Goal: Transaction & Acquisition: Purchase product/service

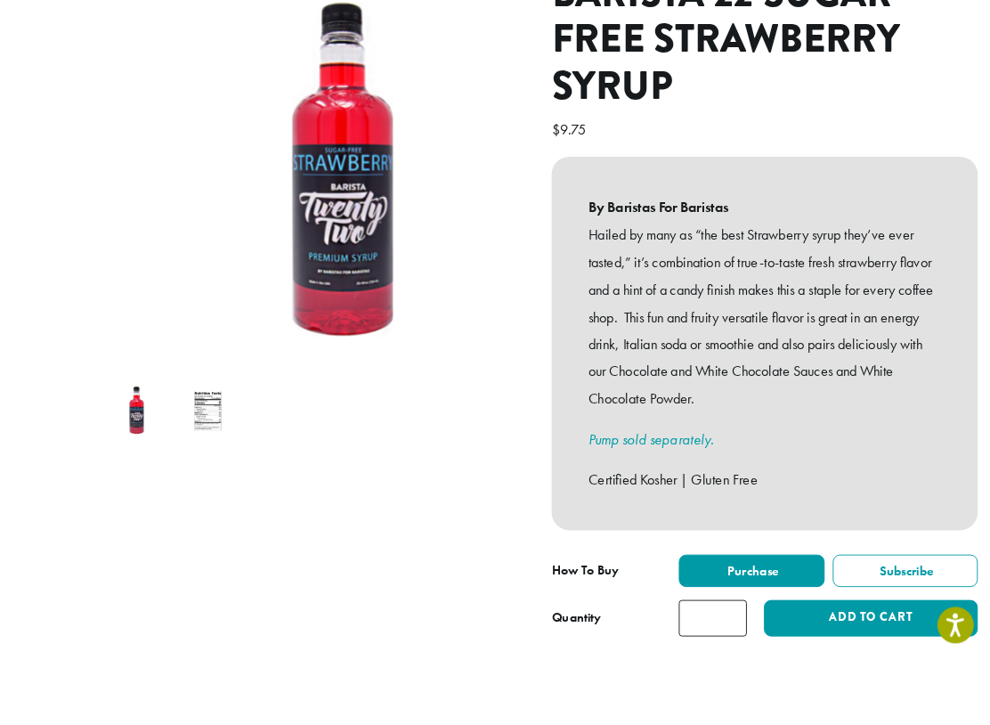
scroll to position [254, 0]
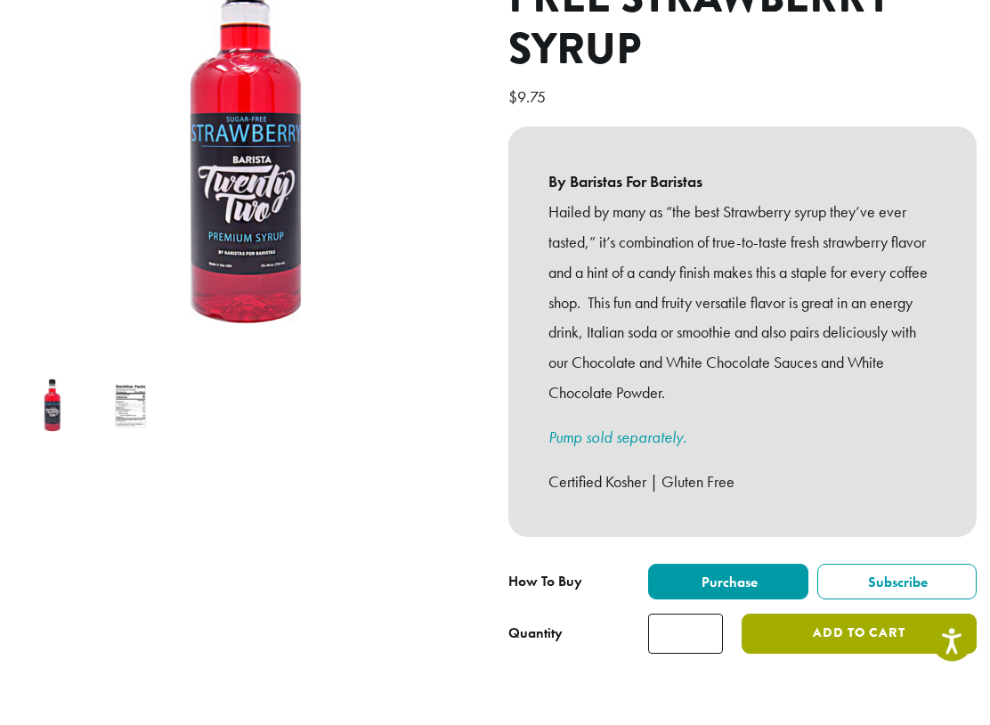
click at [814, 660] on button "Add to cart" at bounding box center [859, 680] width 235 height 40
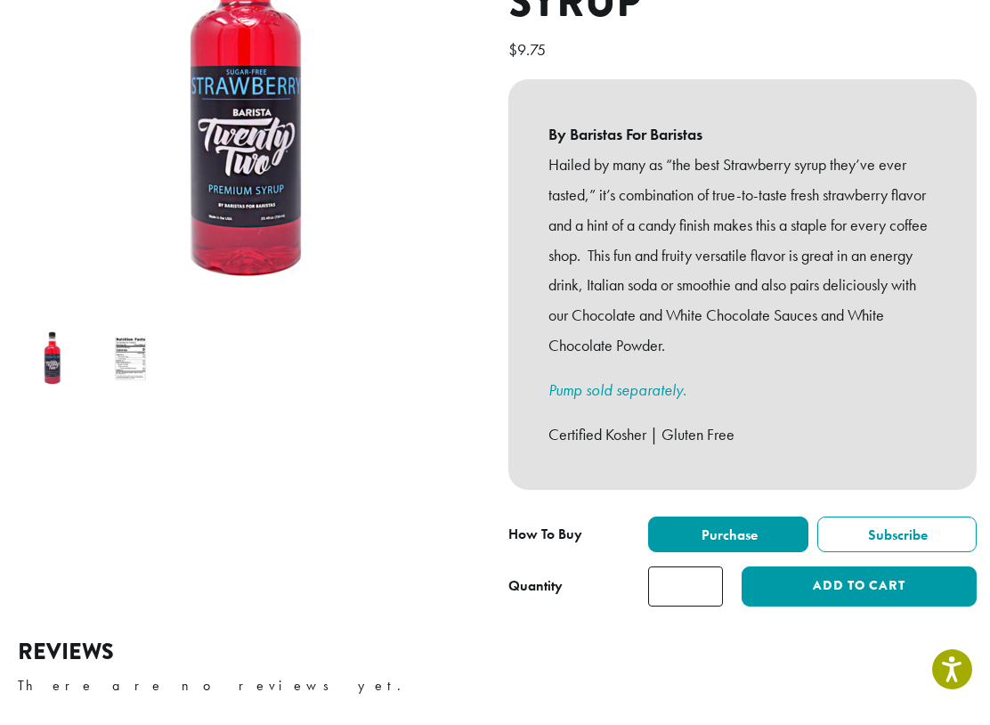
scroll to position [331, 0]
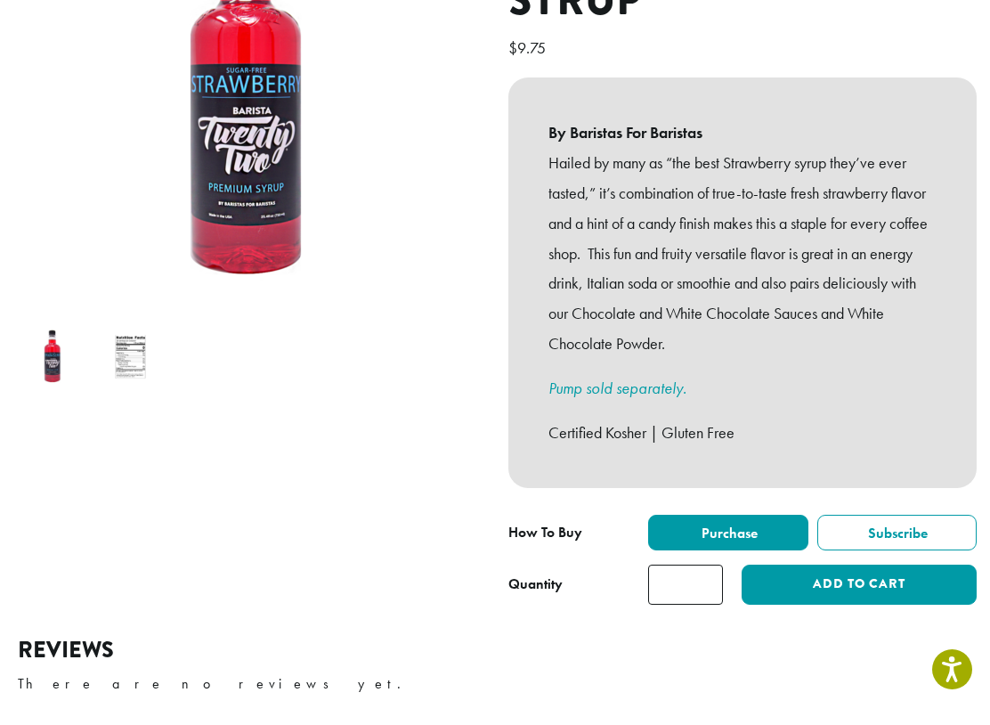
click at [653, 395] on link "Pump sold separately." at bounding box center [617, 405] width 138 height 20
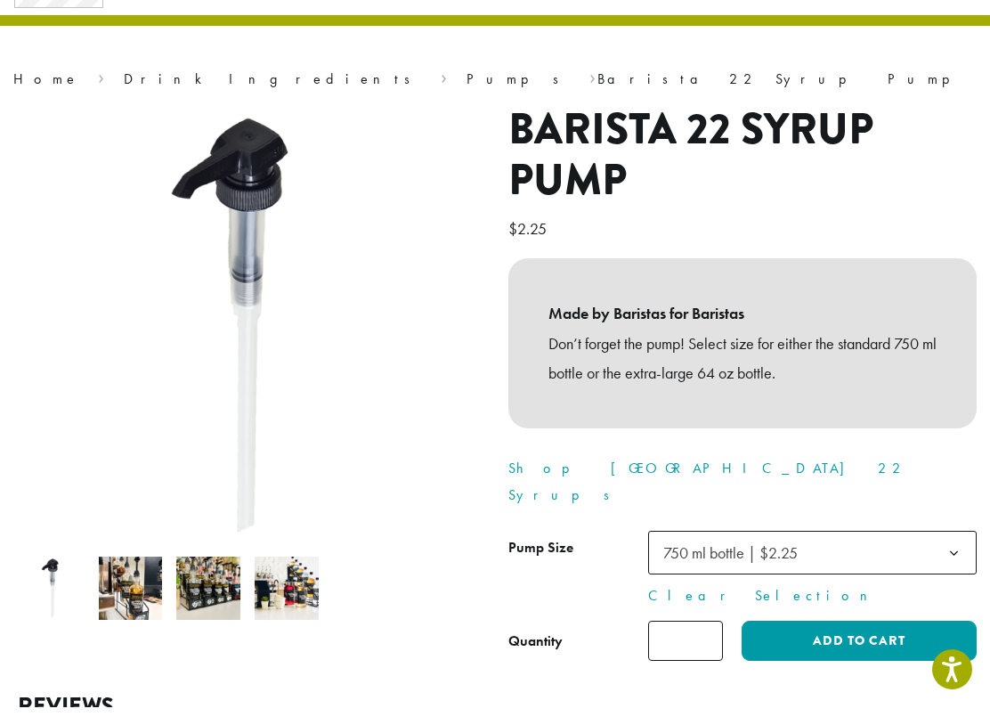
scroll to position [79, 0]
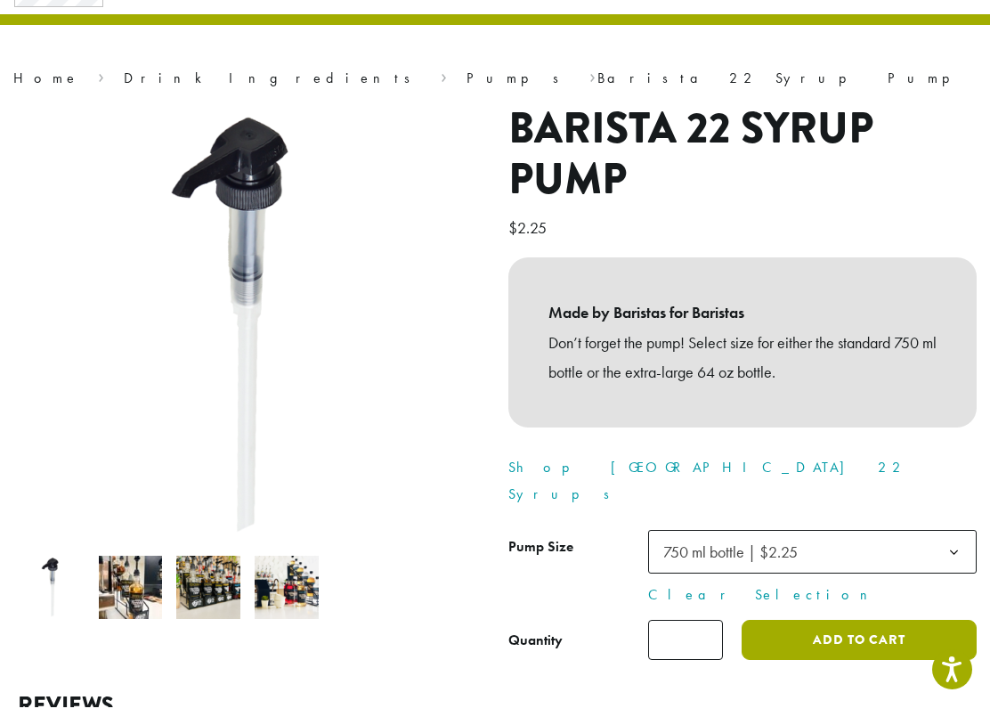
click at [859, 637] on button "Add to cart" at bounding box center [859, 657] width 235 height 40
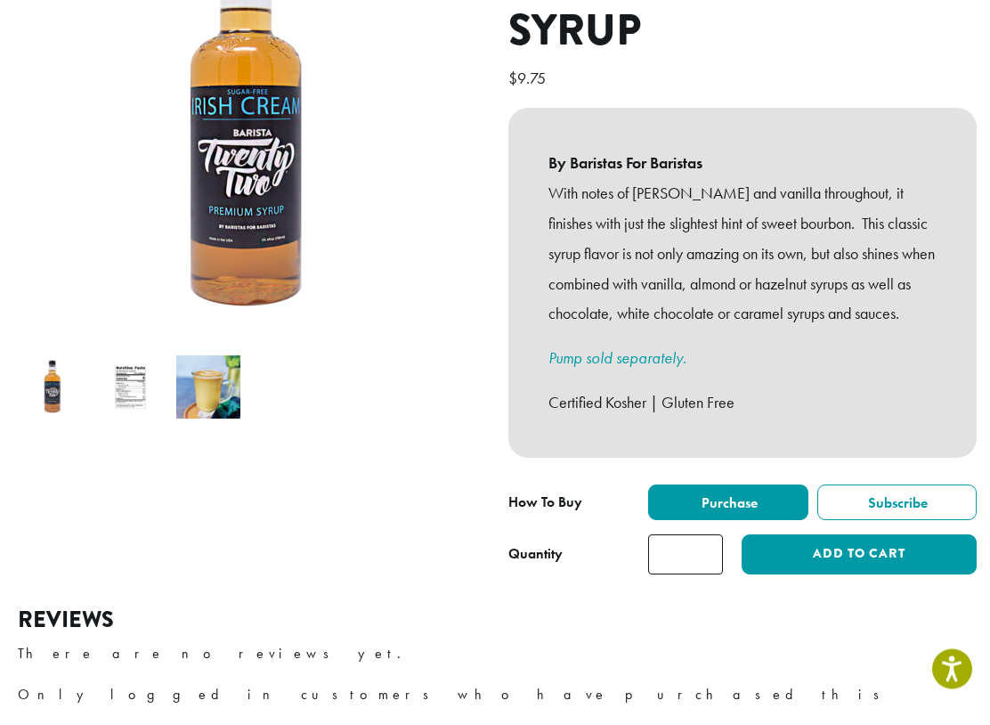
scroll to position [301, 0]
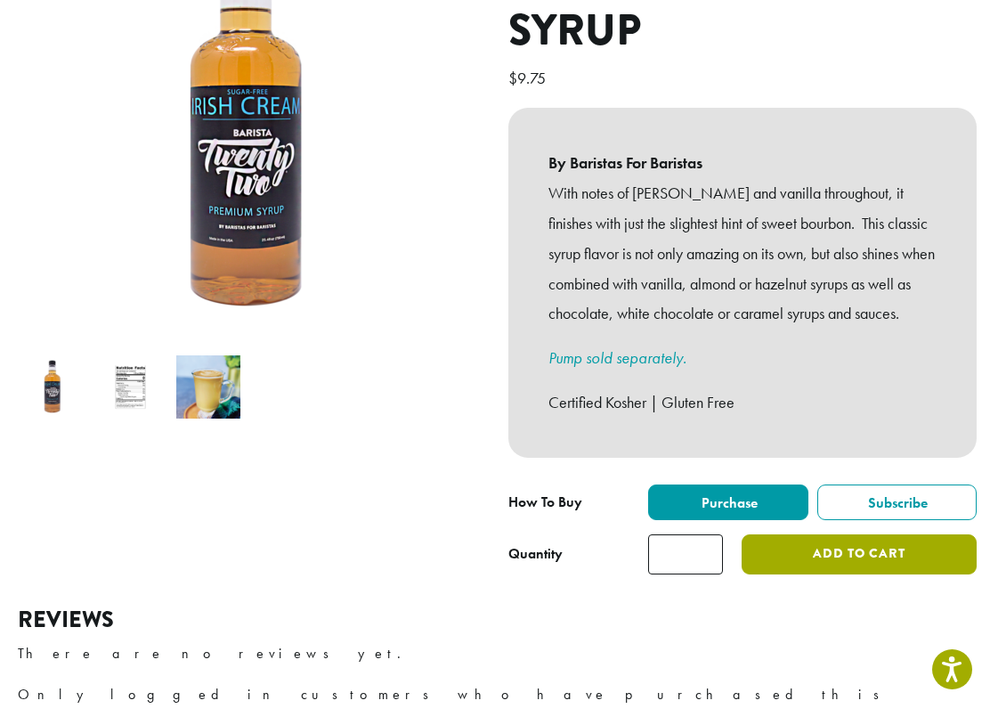
click at [850, 552] on button "Add to cart" at bounding box center [859, 572] width 235 height 40
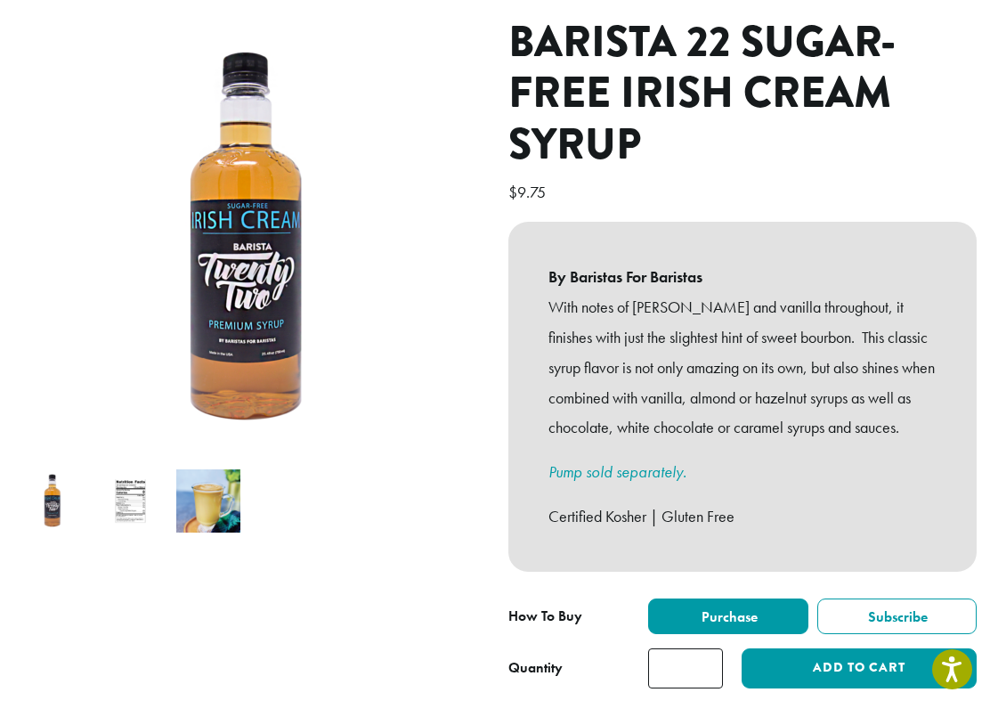
scroll to position [311, 0]
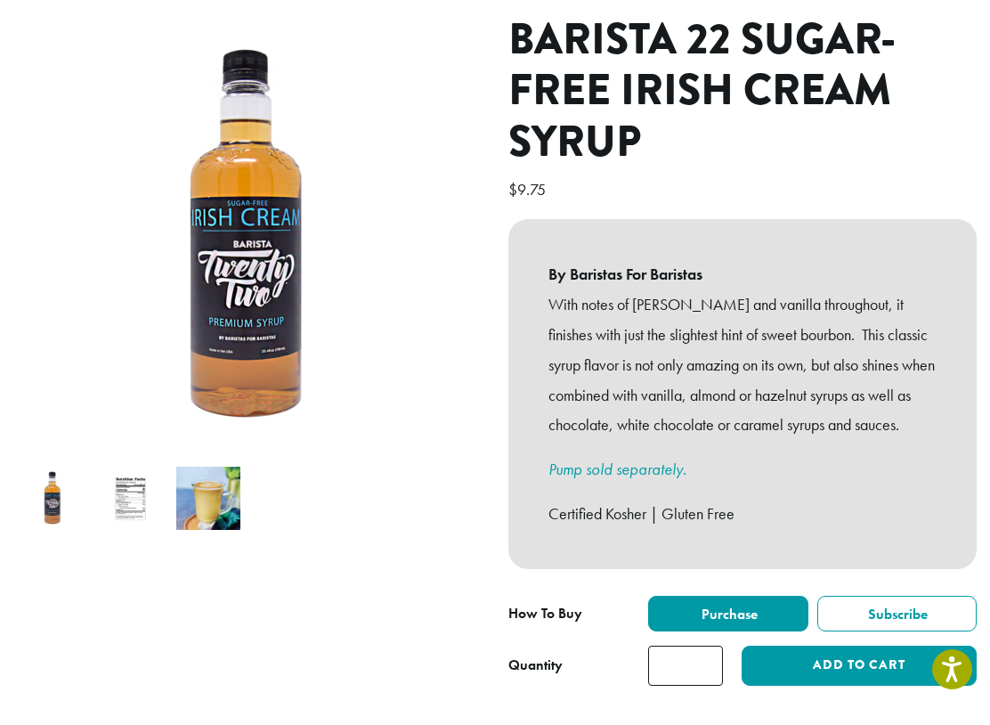
click at [669, 476] on link "Pump sold separately." at bounding box center [617, 486] width 138 height 20
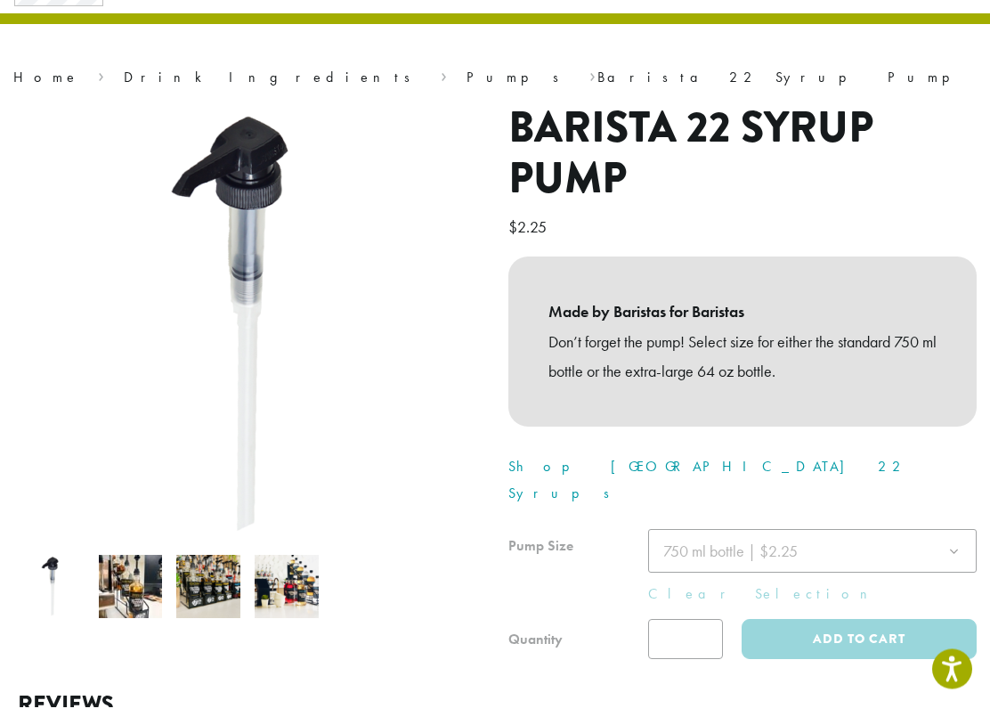
scroll to position [159, 0]
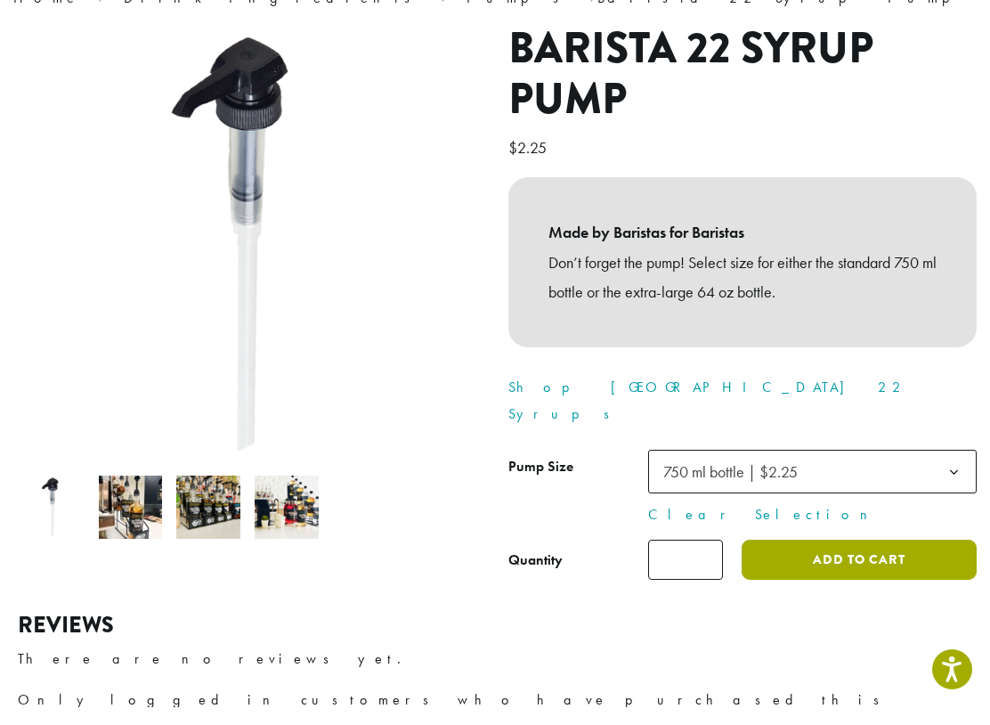
click at [874, 557] on button "Add to cart" at bounding box center [859, 577] width 235 height 40
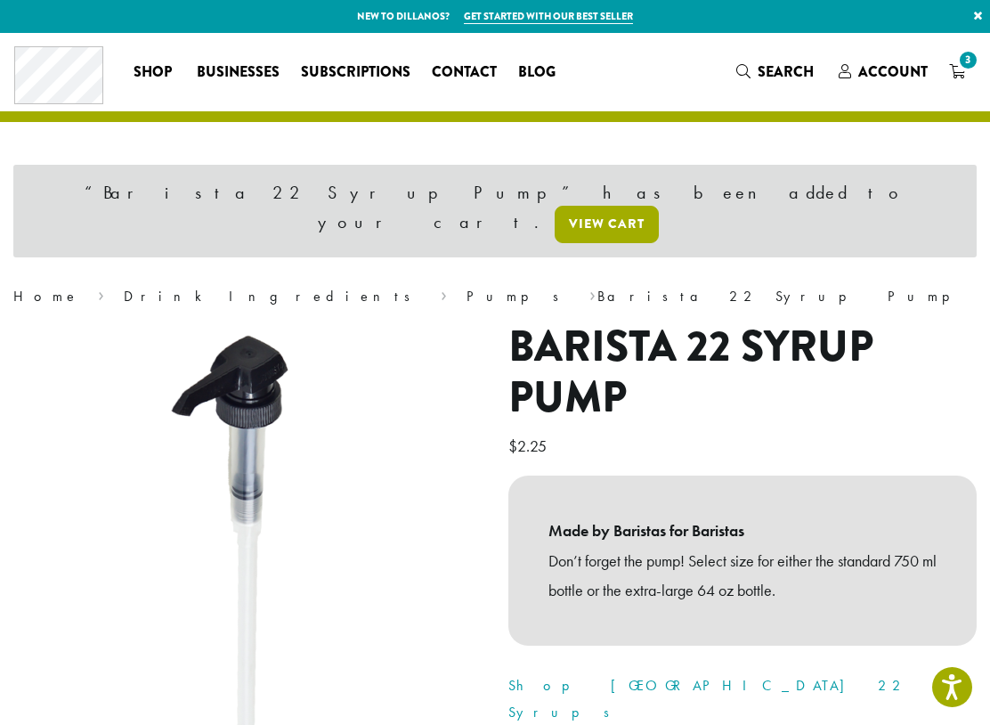
click at [659, 206] on link "View cart" at bounding box center [607, 224] width 104 height 37
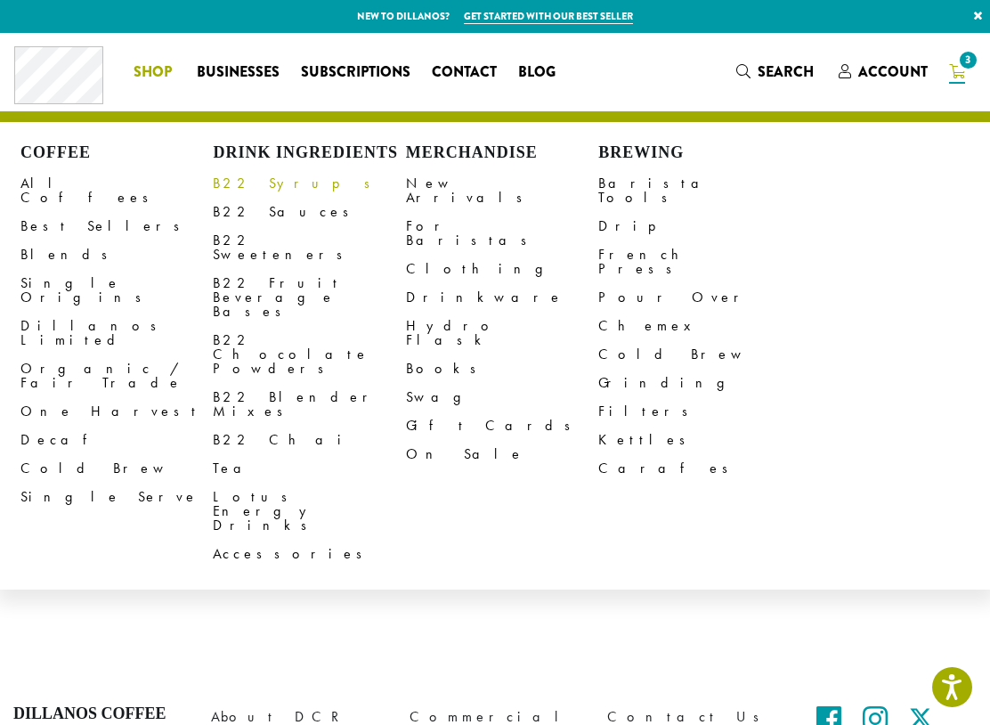
click at [264, 178] on link "B22 Syrups" at bounding box center [309, 183] width 192 height 28
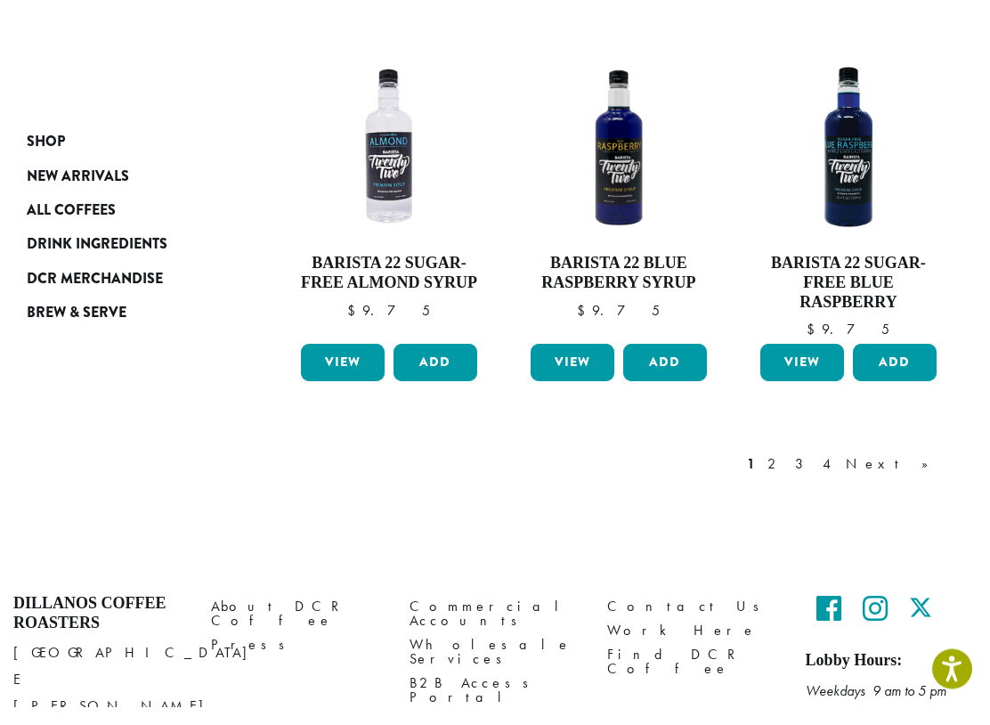
scroll to position [1482, 0]
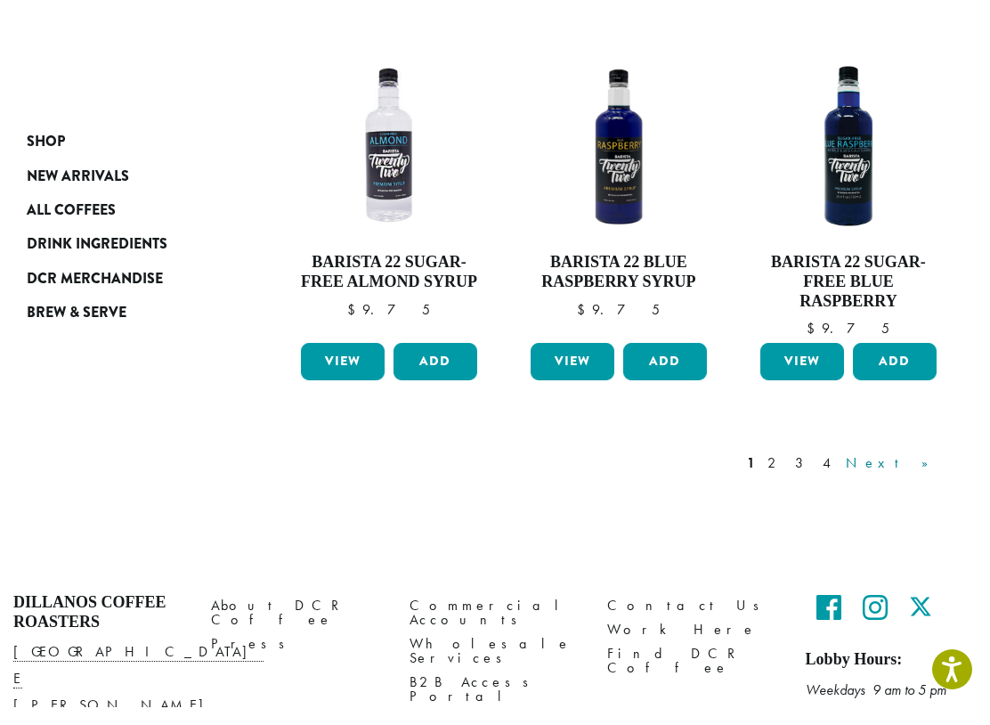
click at [929, 470] on link "Next »" at bounding box center [893, 480] width 102 height 21
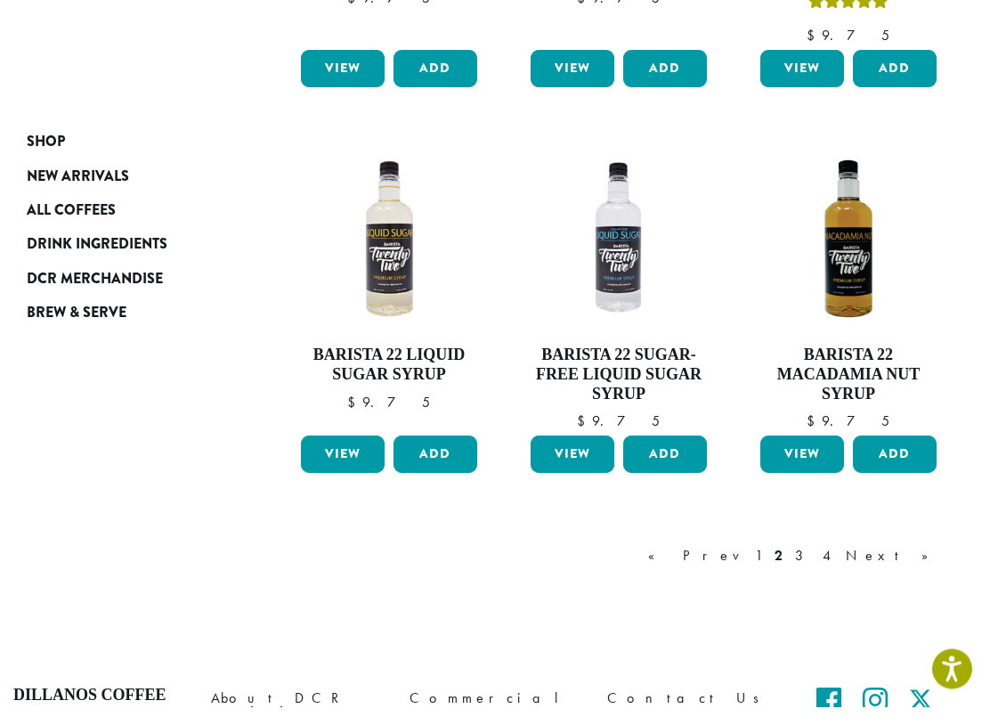
scroll to position [1338, 0]
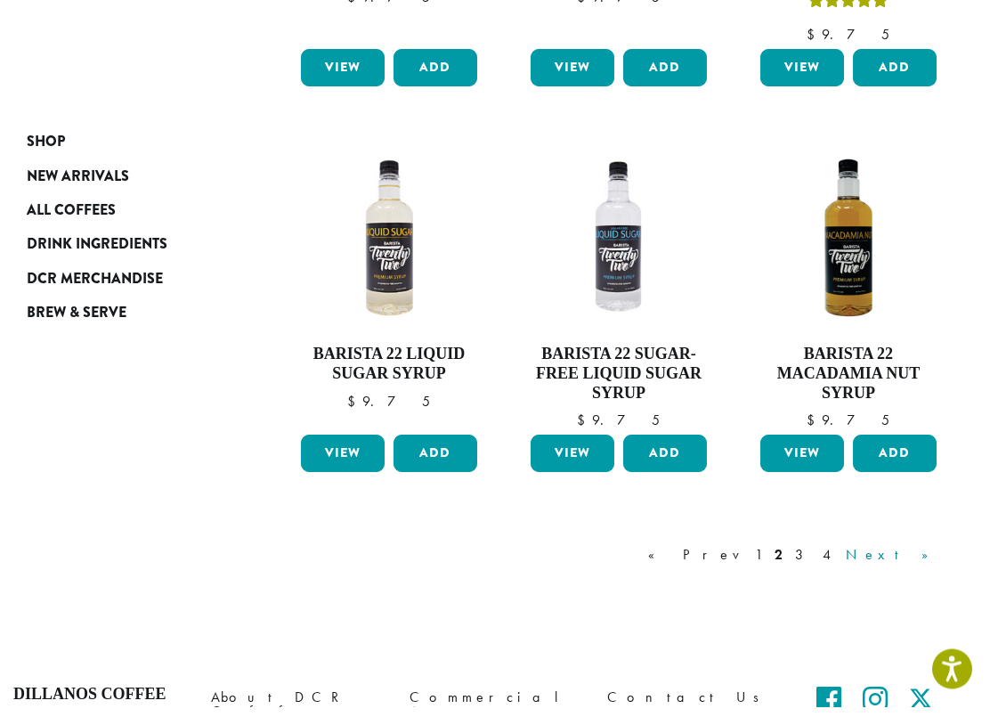
click at [939, 563] on link "Next »" at bounding box center [893, 573] width 102 height 21
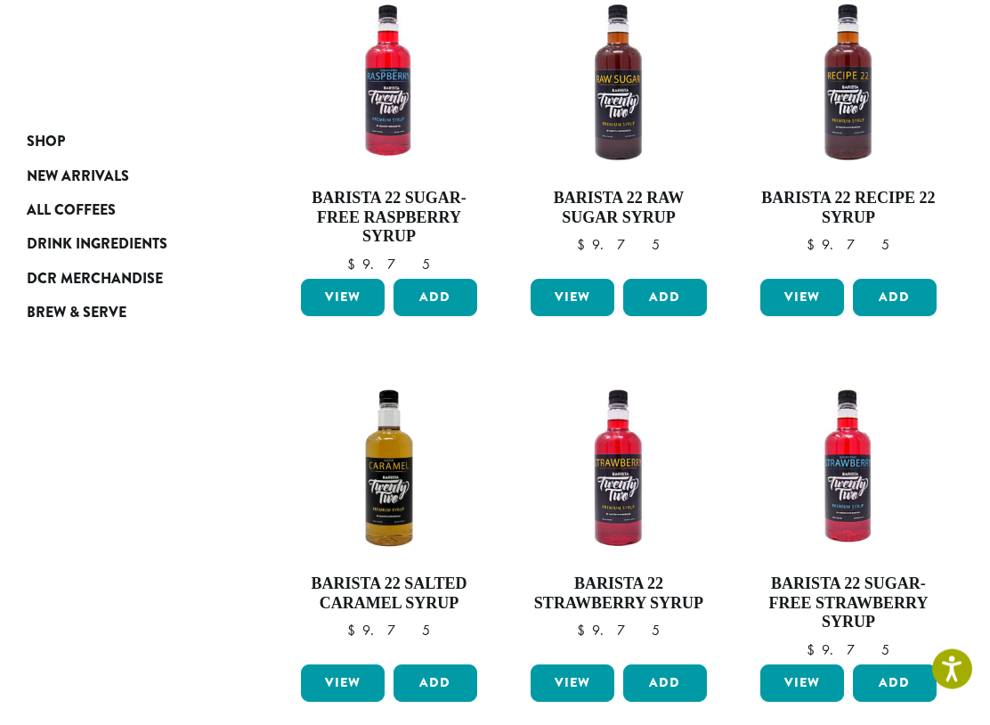
scroll to position [1144, 0]
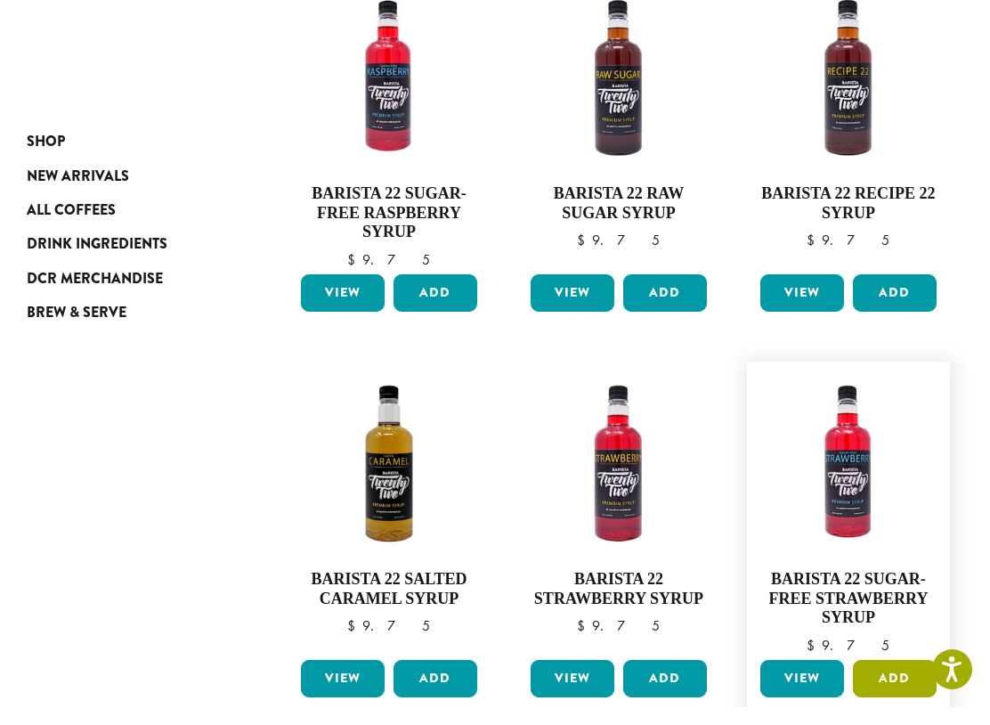
click at [902, 677] on button "Add" at bounding box center [895, 695] width 84 height 37
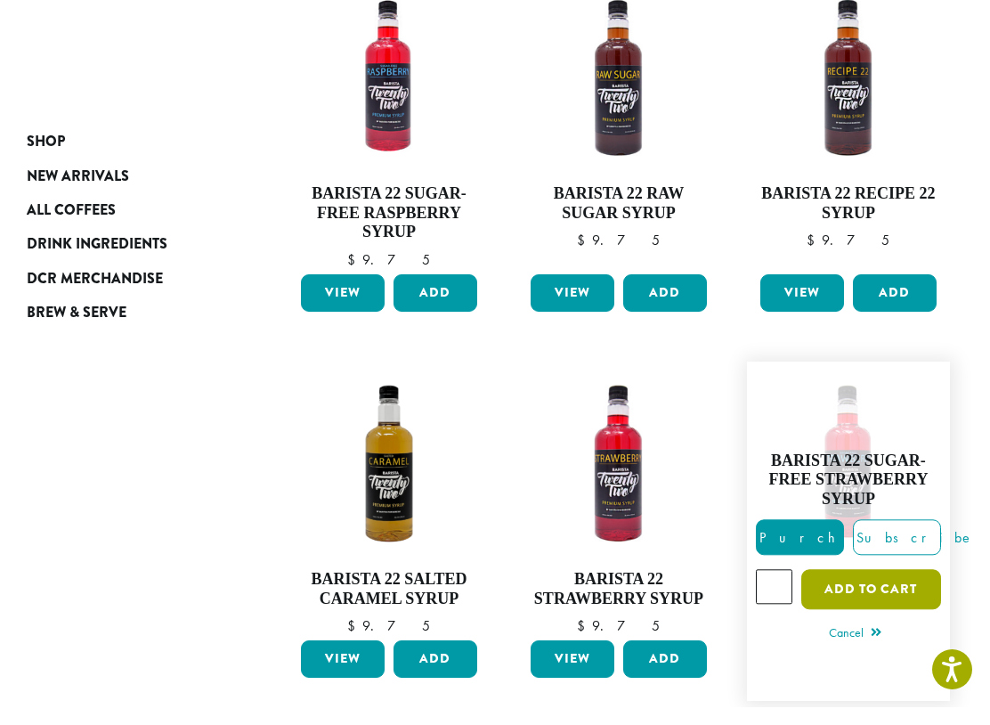
click at [880, 588] on button "Add to cart" at bounding box center [871, 608] width 140 height 40
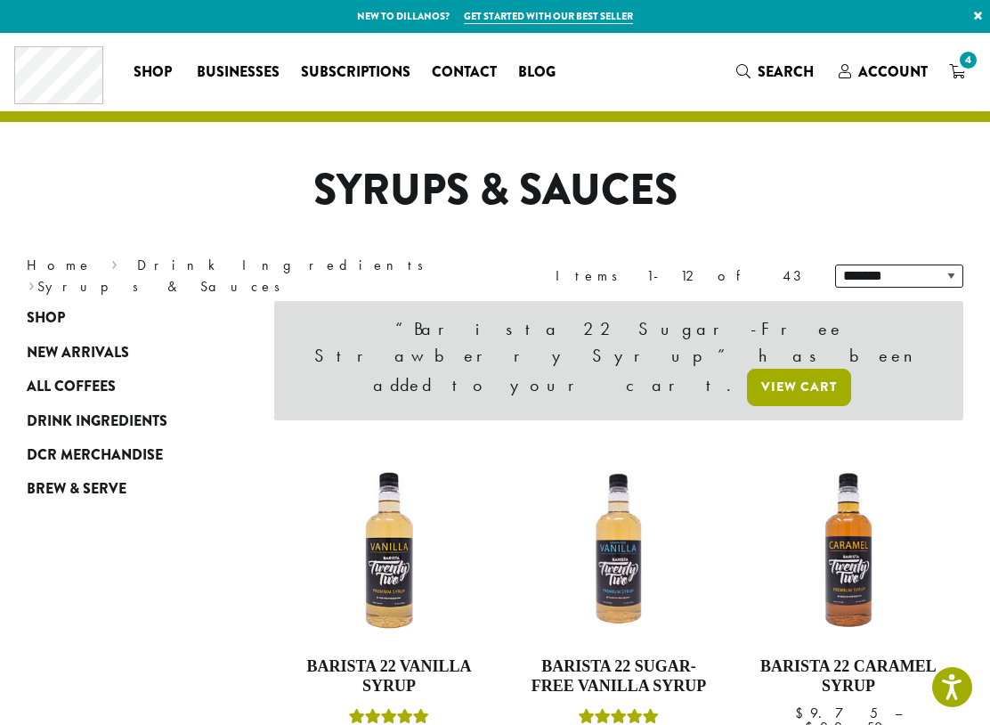
click at [851, 369] on link "View cart" at bounding box center [799, 387] width 104 height 37
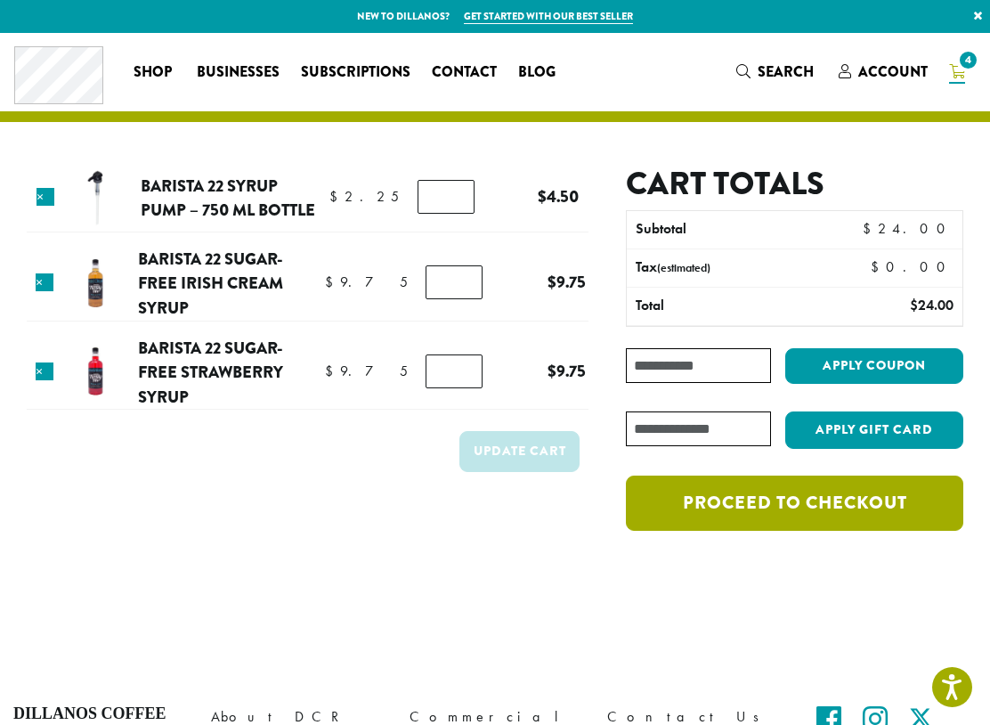
click at [812, 503] on link "Proceed to checkout" at bounding box center [794, 502] width 337 height 55
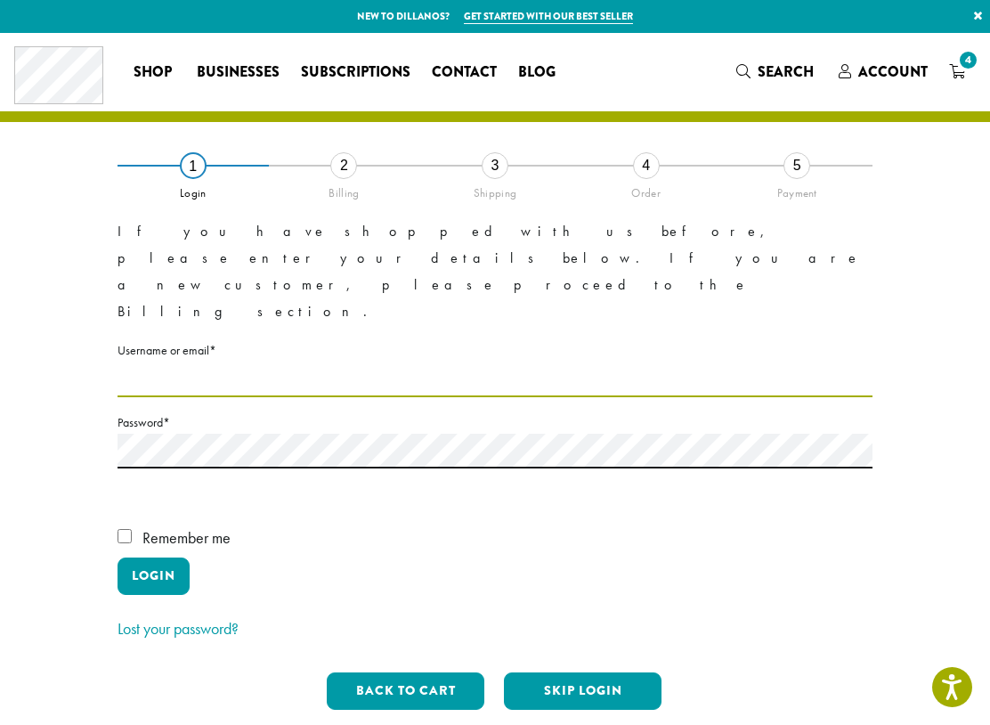
click at [215, 362] on input "Username or email * Required" at bounding box center [495, 379] width 755 height 35
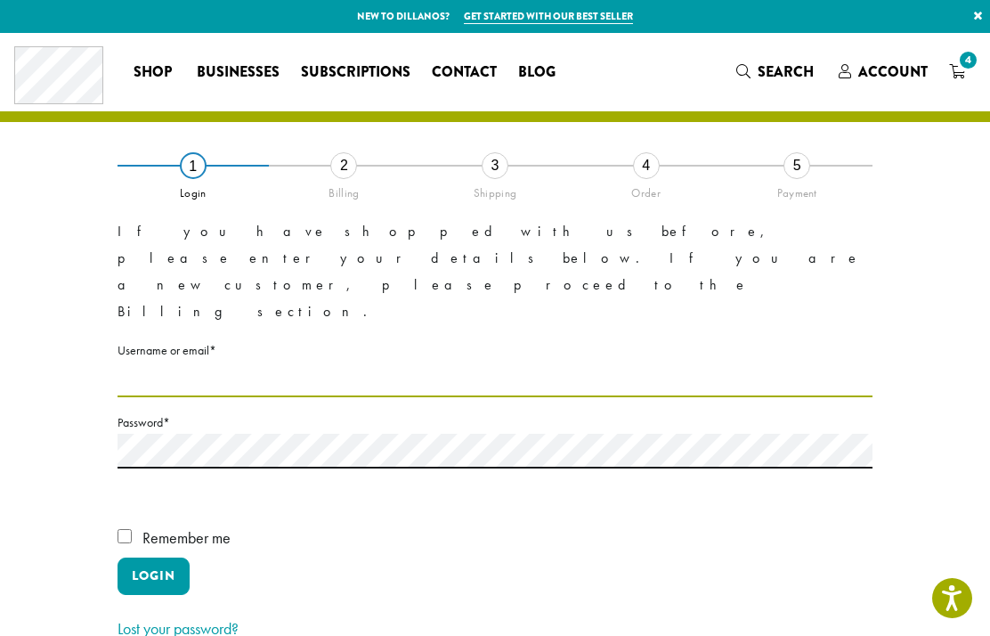
type input "**********"
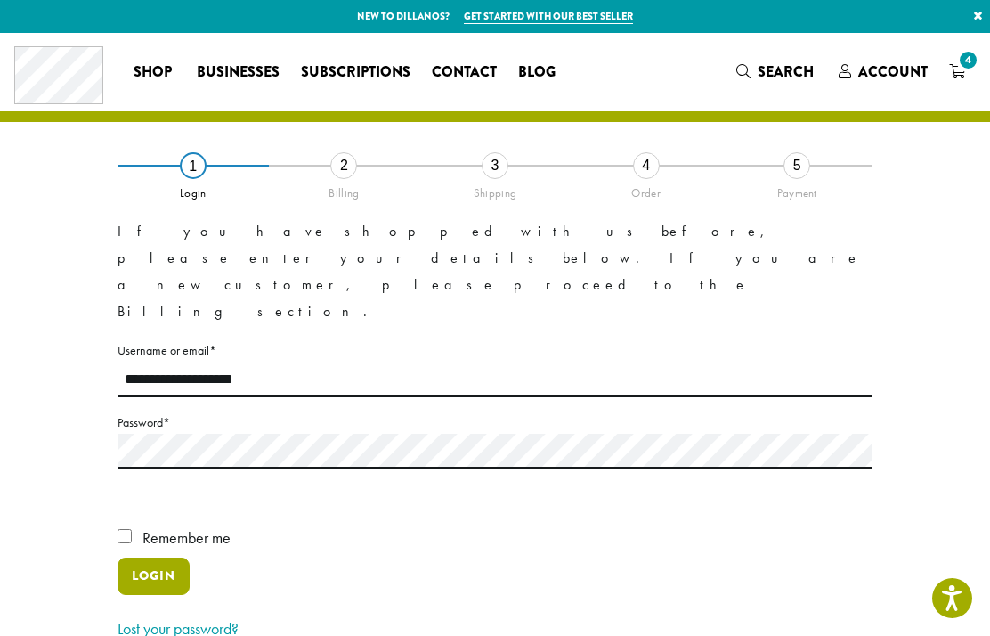
click at [167, 557] on button "Login" at bounding box center [154, 575] width 72 height 37
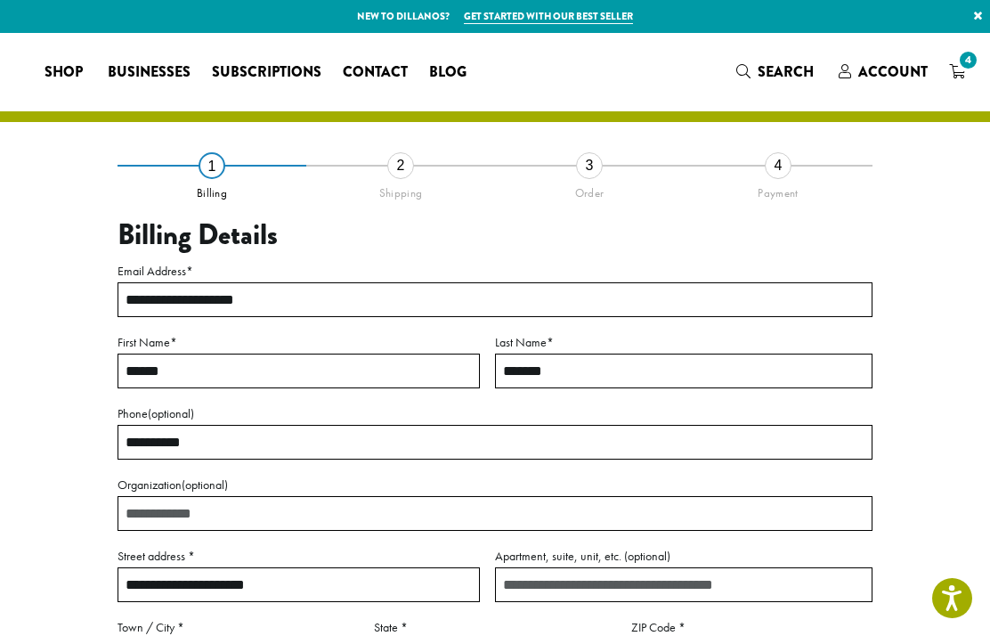
select select "**"
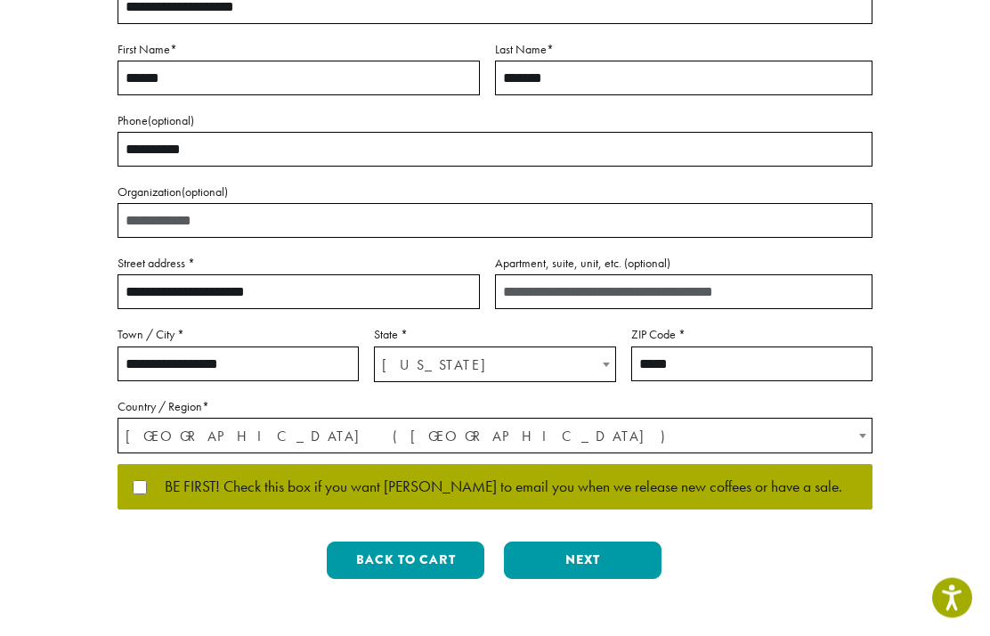
scroll to position [293, 0]
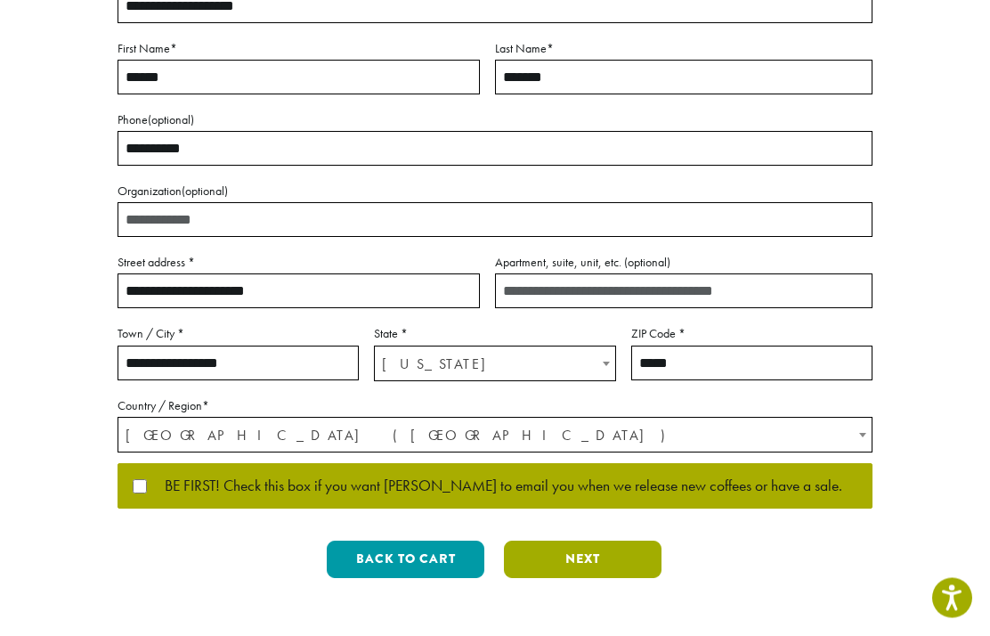
click at [606, 560] on button "Next" at bounding box center [583, 559] width 158 height 37
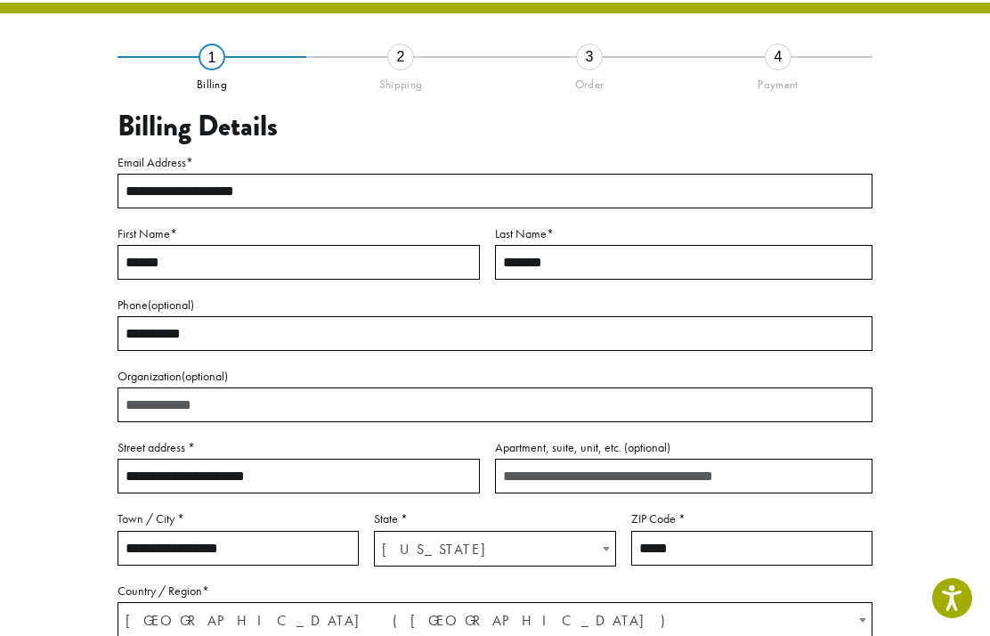
scroll to position [59, 0]
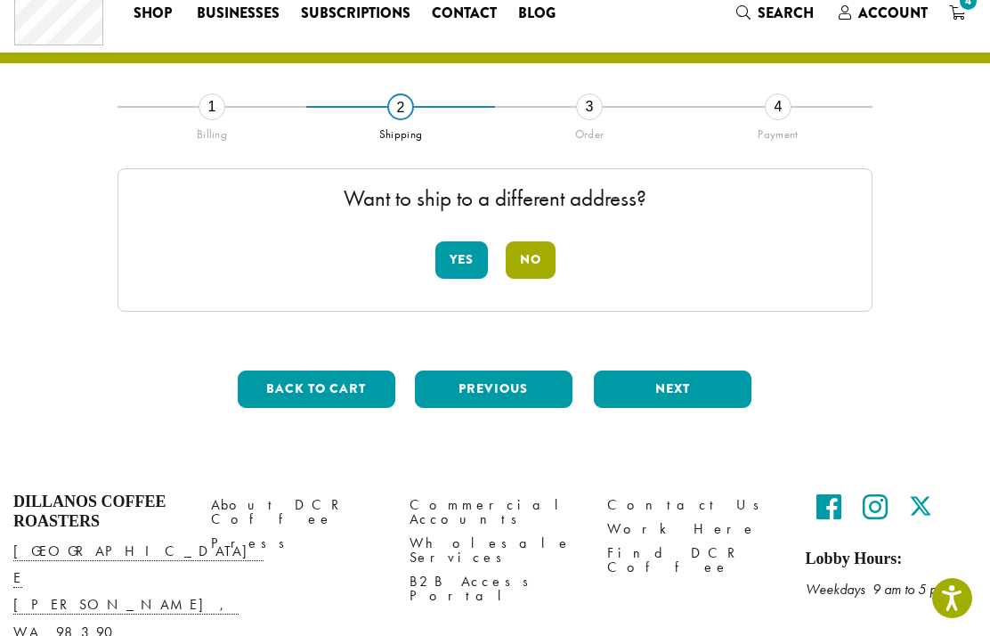
click at [540, 264] on button "No" at bounding box center [531, 259] width 50 height 37
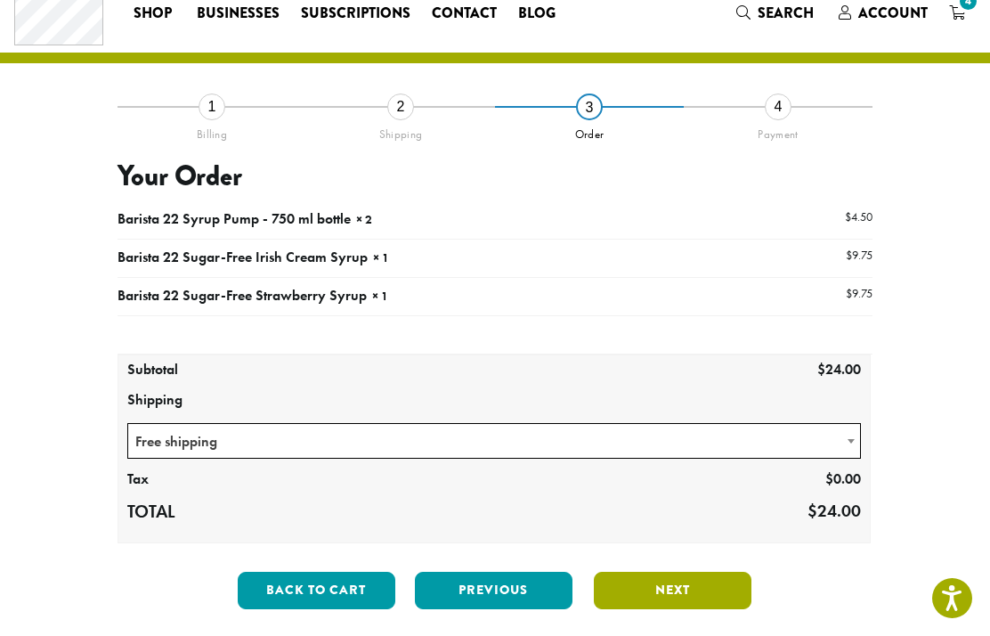
click at [690, 597] on button "Next" at bounding box center [673, 590] width 158 height 37
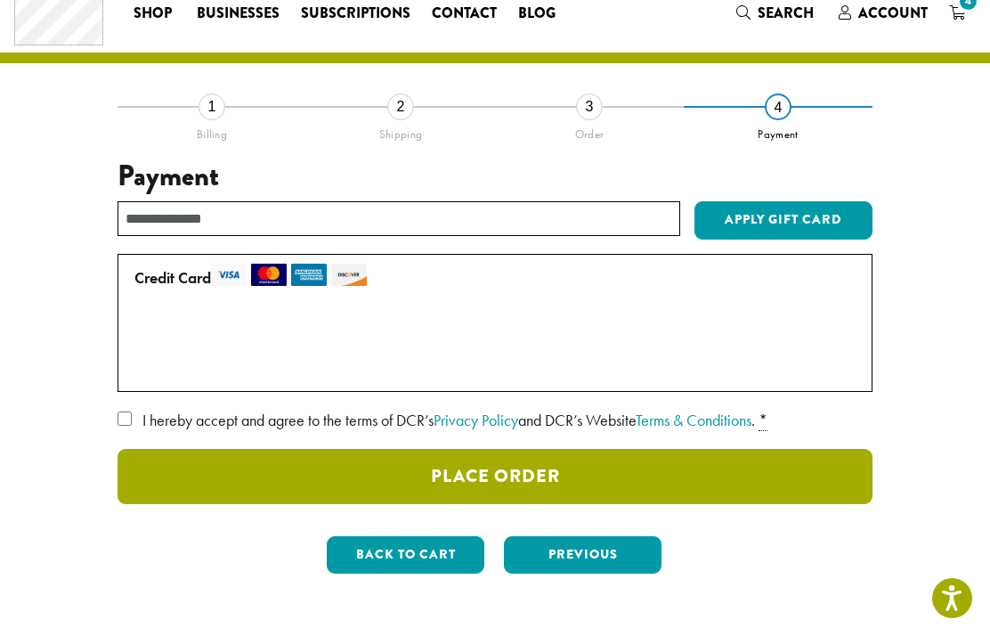
click at [527, 481] on button "Place Order" at bounding box center [495, 476] width 755 height 55
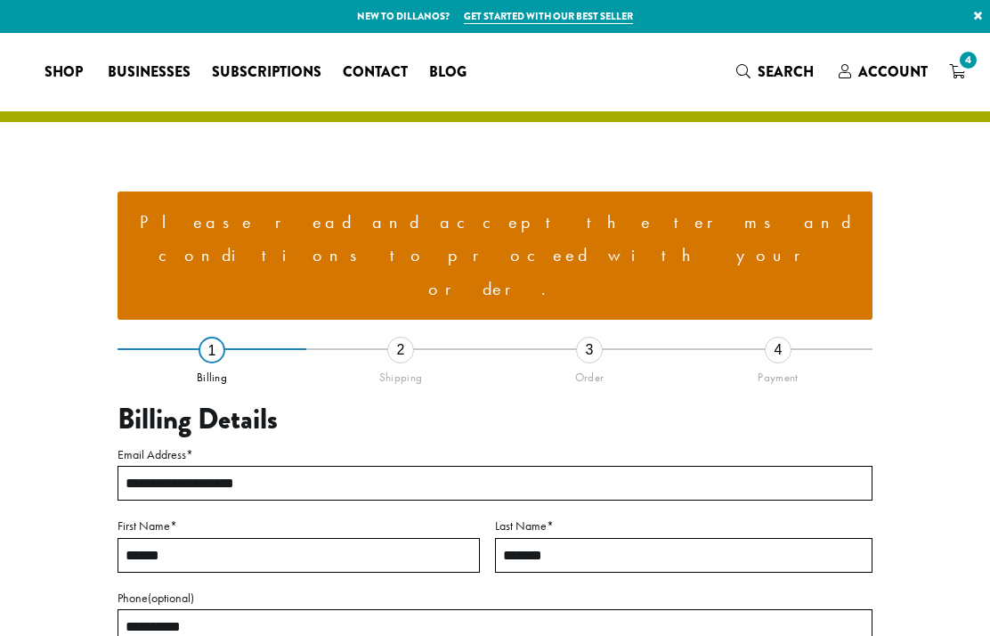
select select "**"
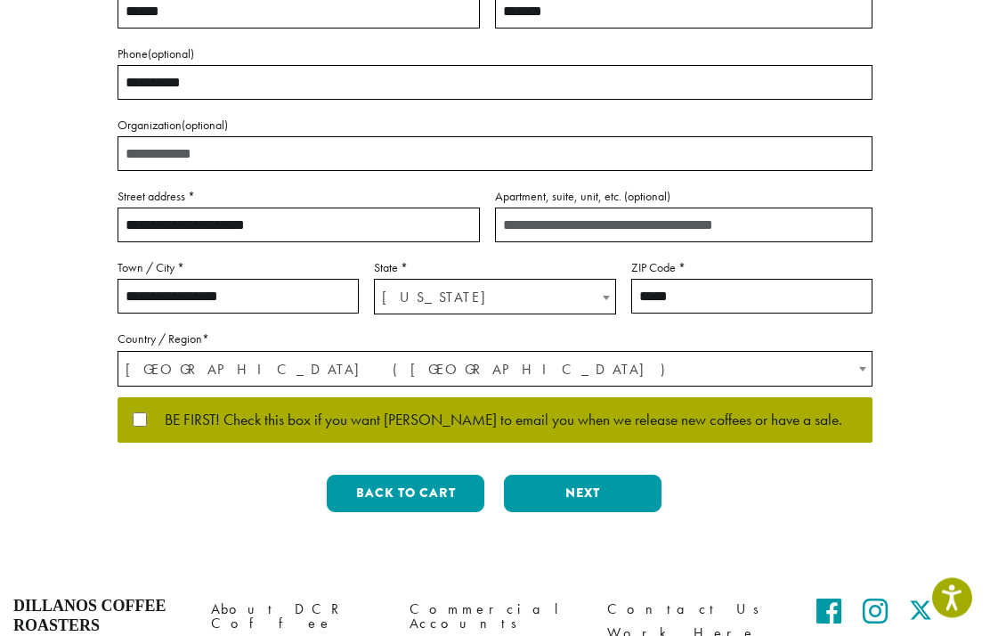
scroll to position [541, 0]
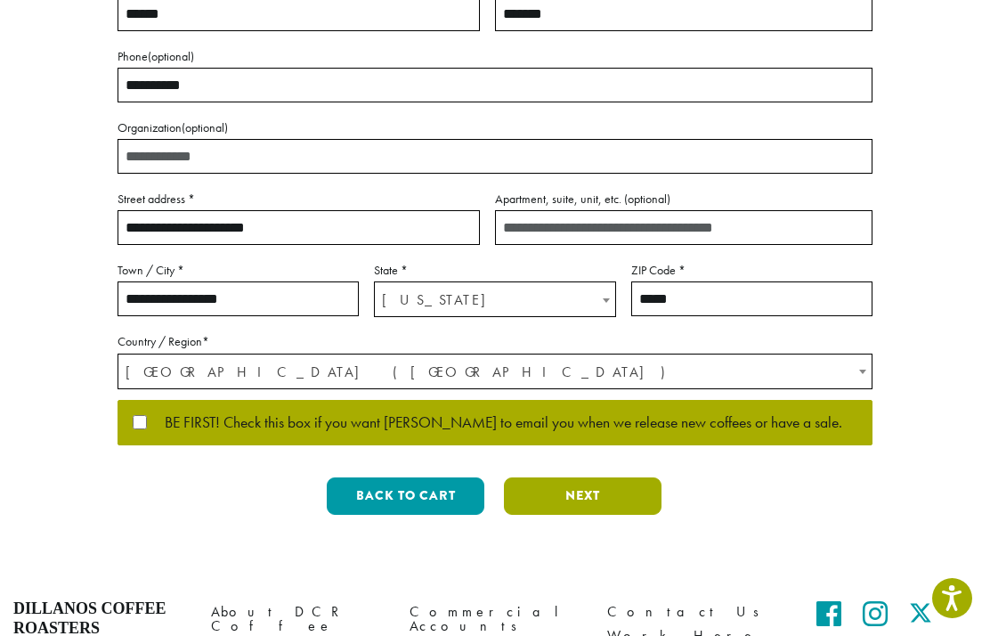
click at [590, 477] on button "Next" at bounding box center [583, 495] width 158 height 37
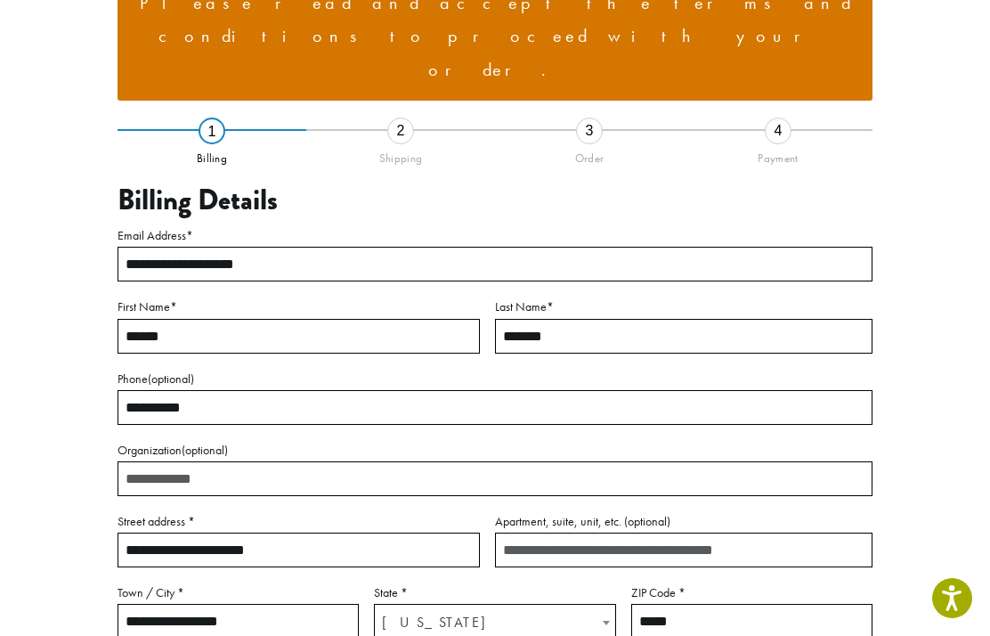
scroll to position [218, 0]
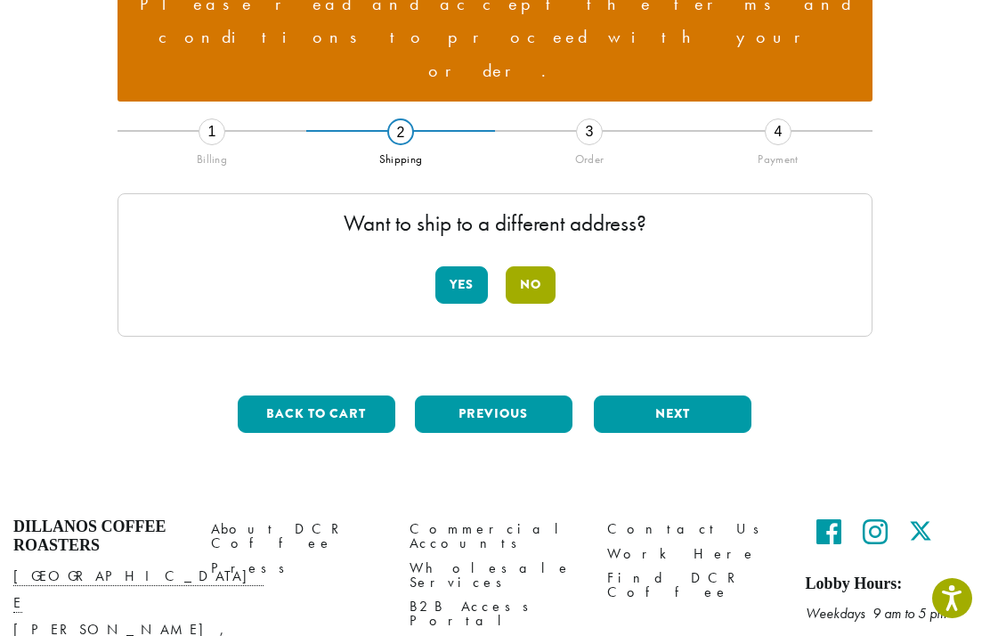
click at [526, 266] on button "No" at bounding box center [531, 284] width 50 height 37
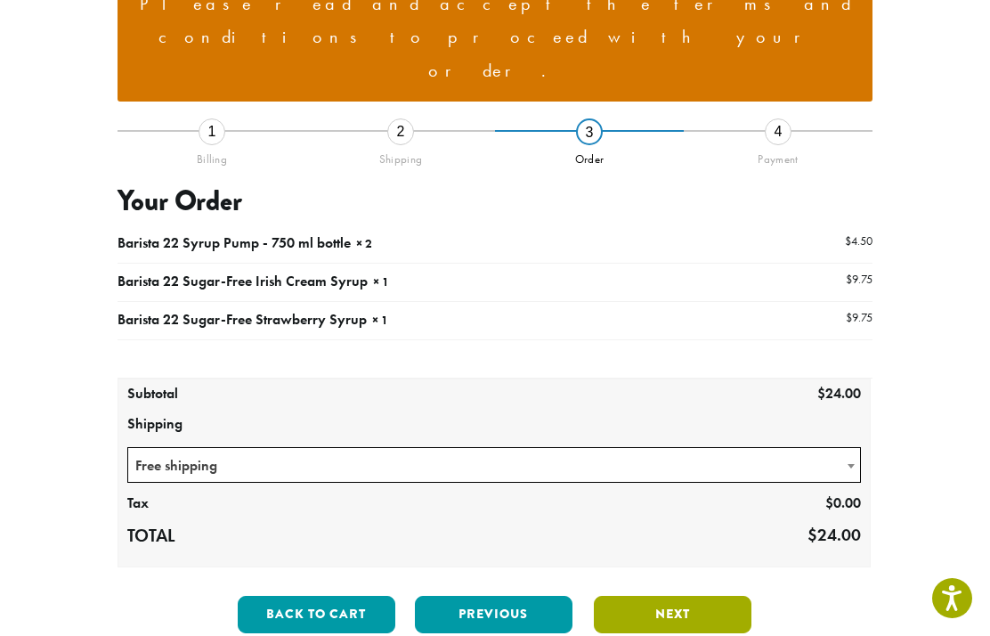
click at [671, 596] on button "Next" at bounding box center [673, 614] width 158 height 37
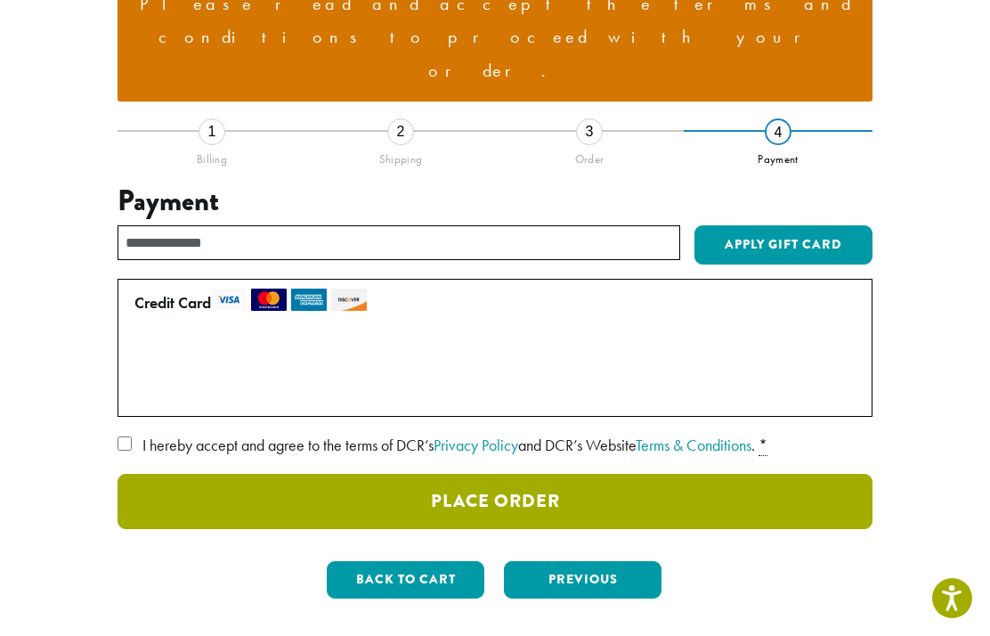
click at [539, 474] on button "Place Order" at bounding box center [495, 501] width 755 height 55
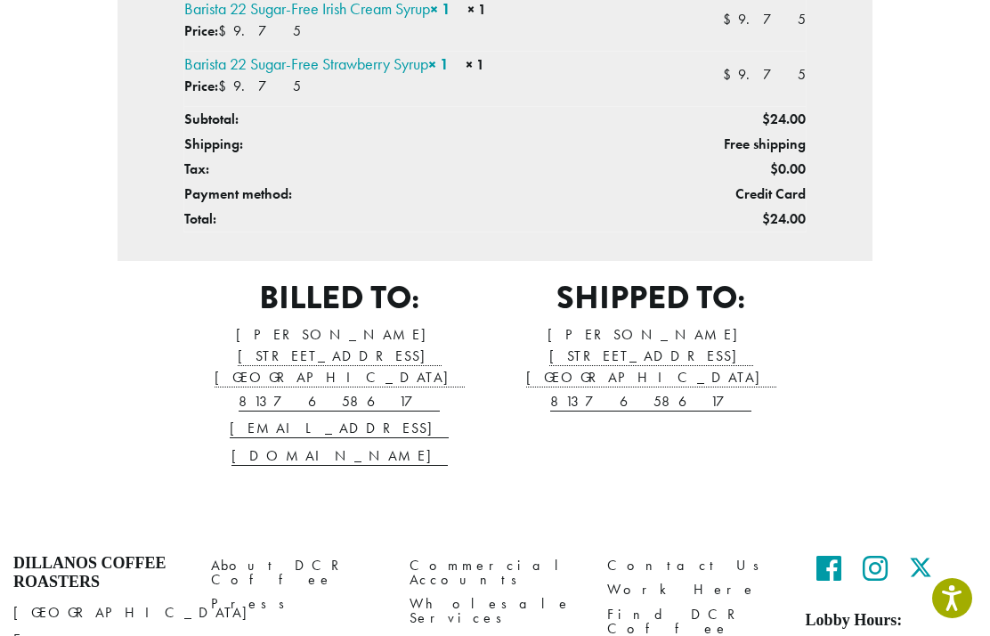
scroll to position [656, 0]
